Goal: Task Accomplishment & Management: Complete application form

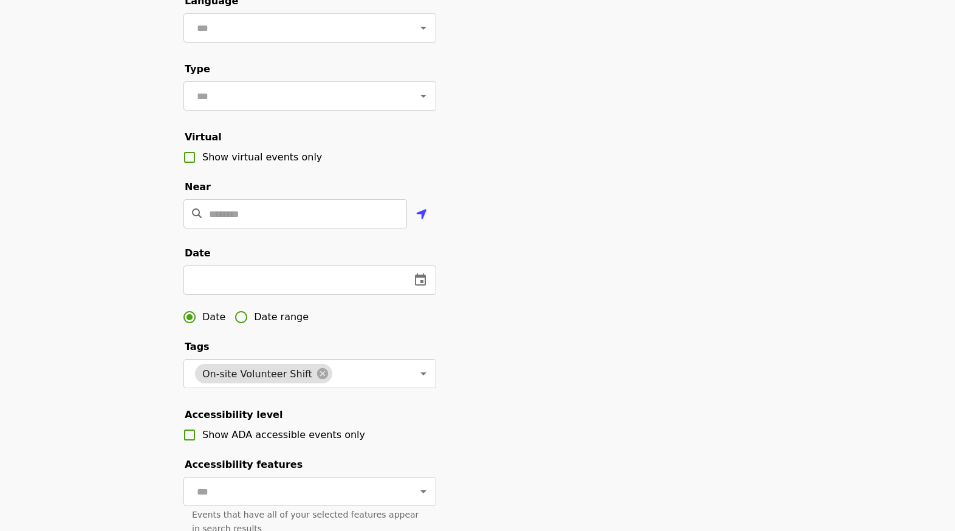
scroll to position [182, 0]
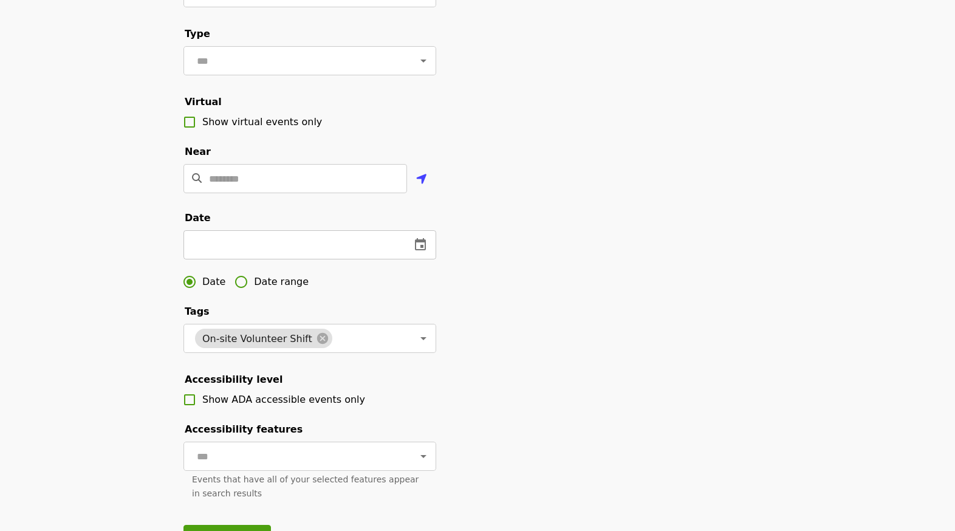
click at [418, 252] on icon "change date" at bounding box center [420, 244] width 15 height 15
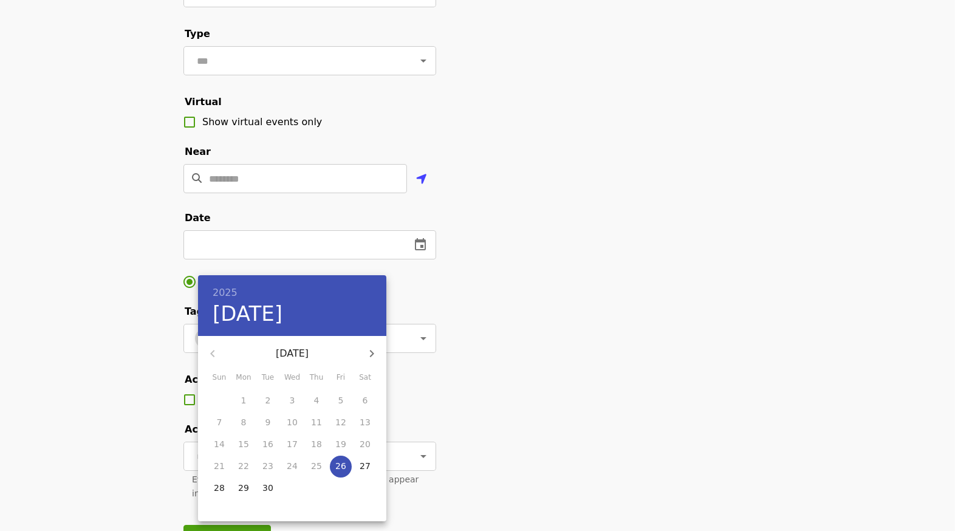
click at [373, 353] on icon "button" at bounding box center [372, 353] width 4 height 7
click at [247, 492] on p "27" at bounding box center [243, 488] width 11 height 12
type input "**********"
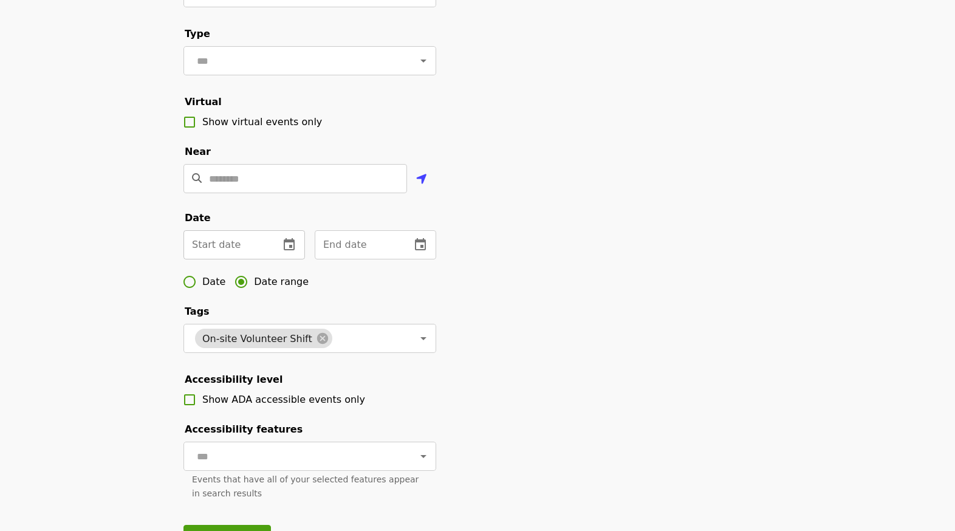
click at [293, 252] on icon "change date" at bounding box center [289, 244] width 15 height 15
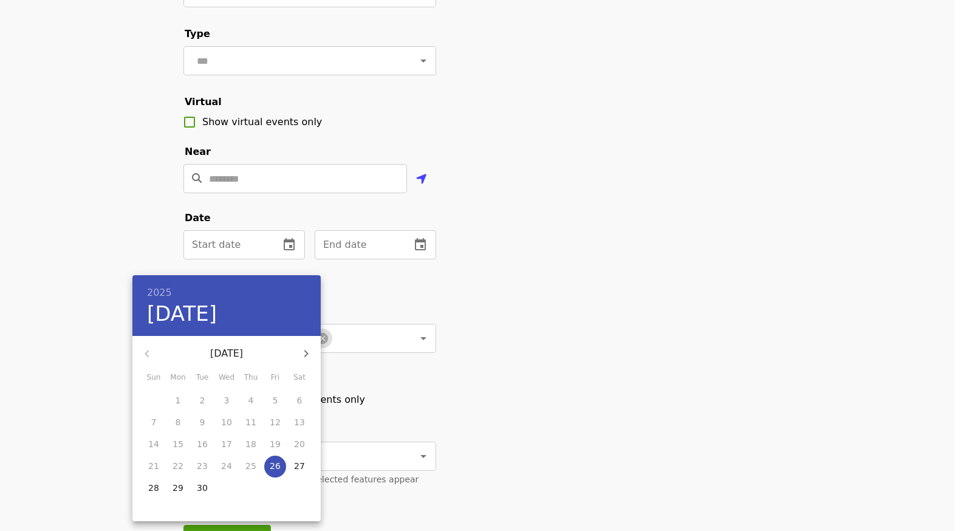
click at [305, 356] on icon "button" at bounding box center [306, 353] width 4 height 7
click at [174, 440] on p "13" at bounding box center [177, 444] width 11 height 12
type input "**********"
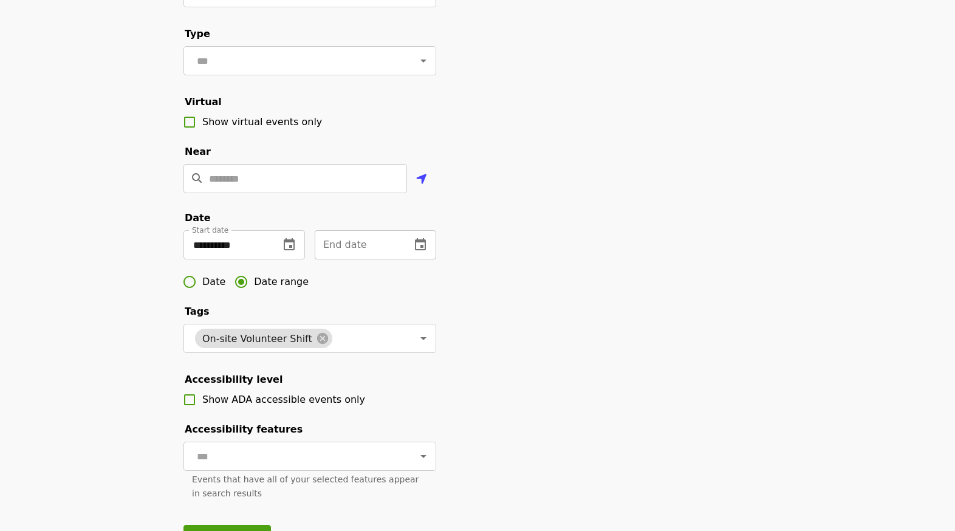
click at [420, 252] on icon "change date" at bounding box center [420, 244] width 15 height 15
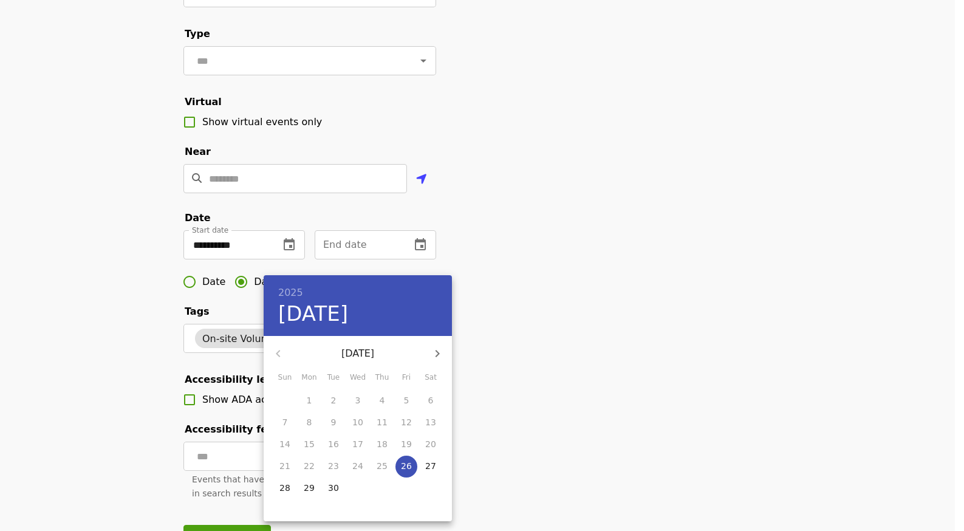
click at [329, 490] on p "30" at bounding box center [333, 488] width 11 height 12
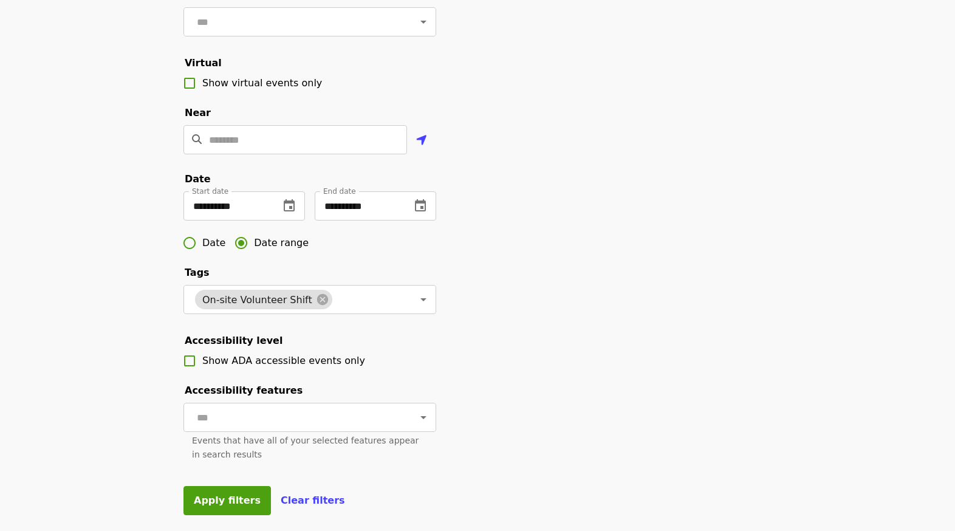
scroll to position [243, 0]
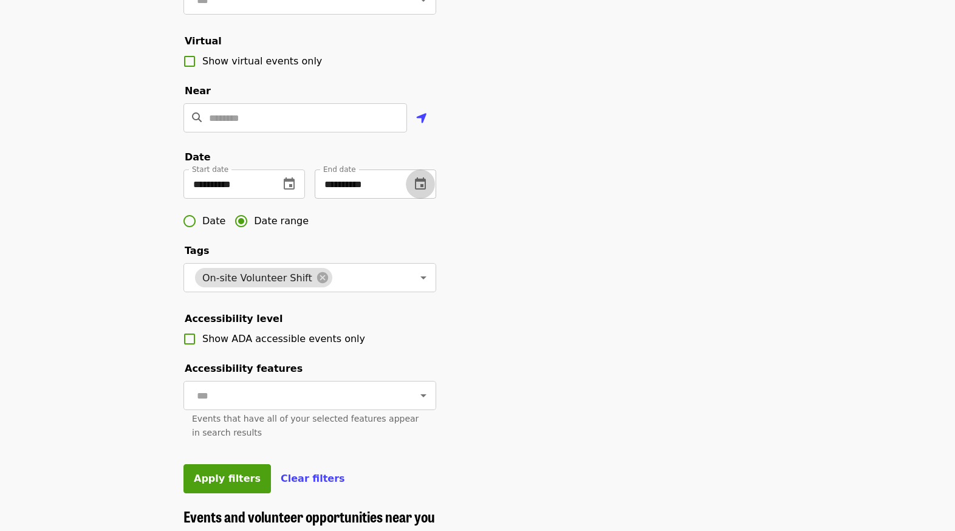
click at [415, 189] on icon "change date" at bounding box center [420, 183] width 11 height 12
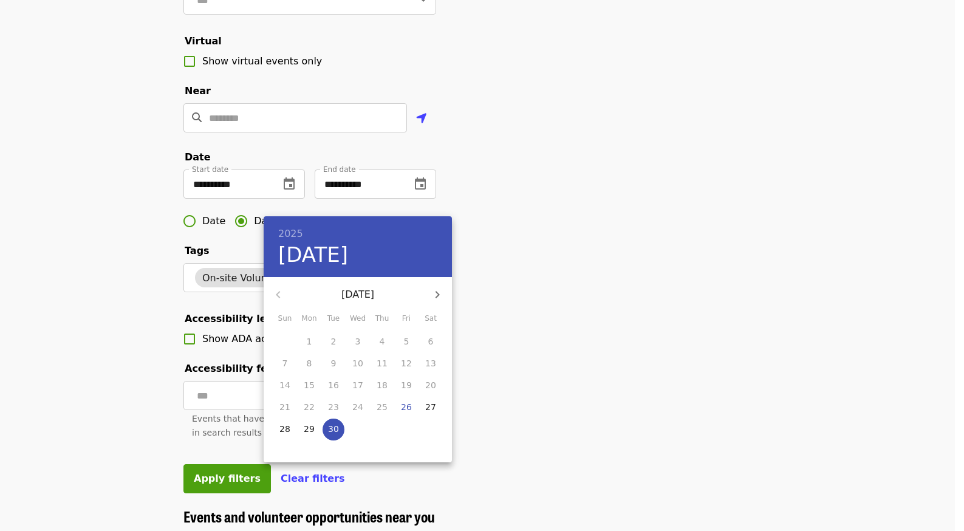
click at [440, 290] on icon "button" at bounding box center [437, 294] width 15 height 15
click at [382, 428] on p "30" at bounding box center [382, 429] width 11 height 12
type input "**********"
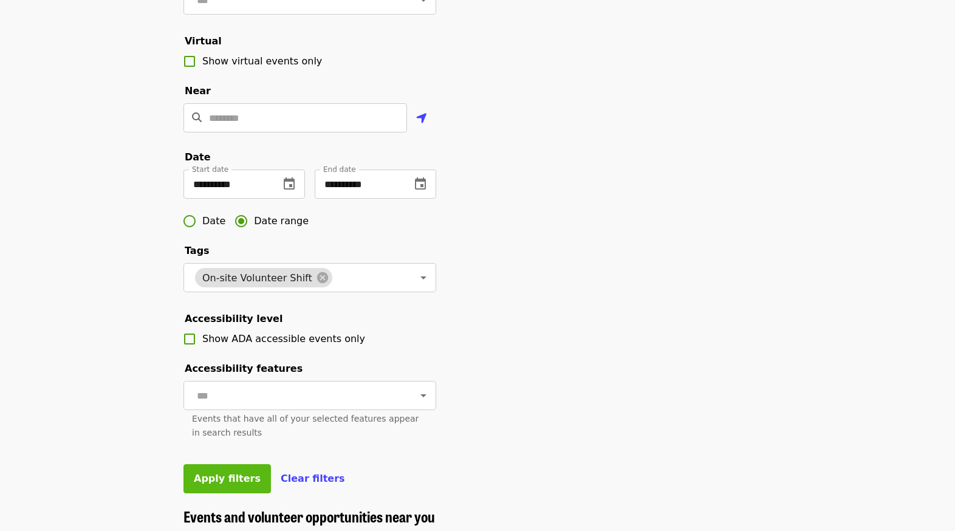
click at [226, 484] on span "Apply filters" at bounding box center [227, 478] width 67 height 12
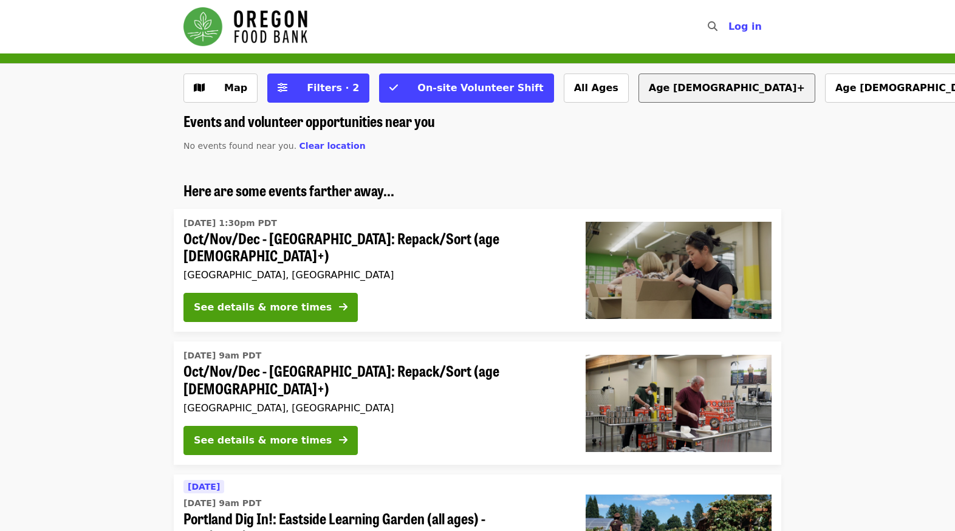
click at [638, 90] on button "Age [DEMOGRAPHIC_DATA]+" at bounding box center [726, 87] width 177 height 29
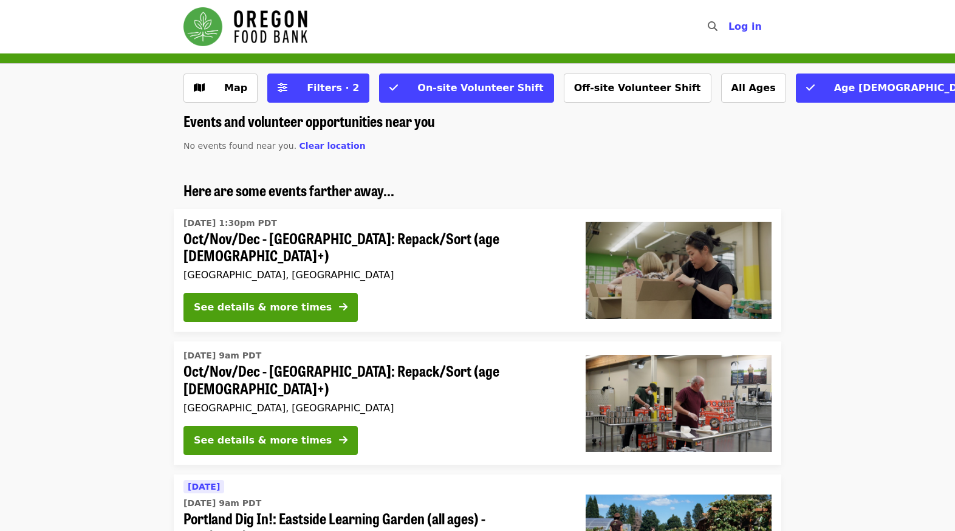
click at [255, 21] on img "Main navigation" at bounding box center [245, 26] width 124 height 39
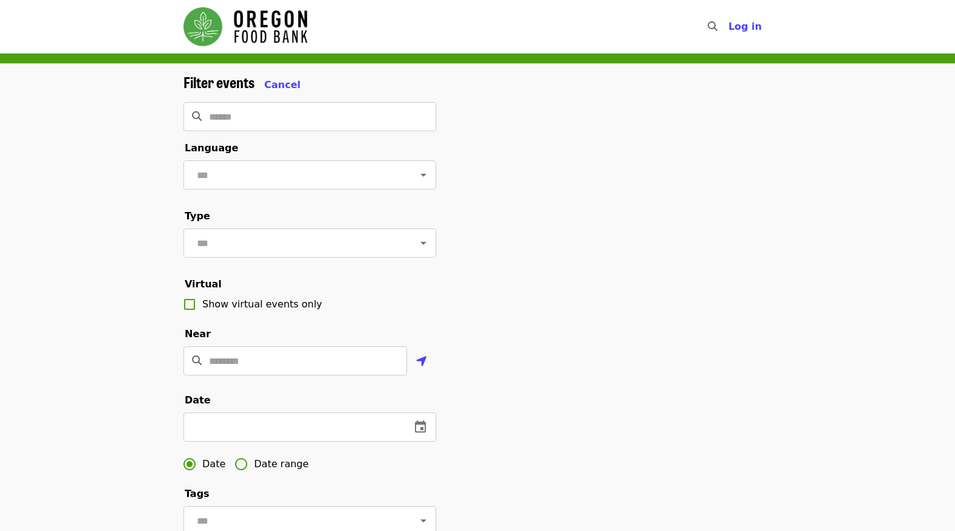
click at [278, 27] on img "Main navigation" at bounding box center [245, 26] width 124 height 39
